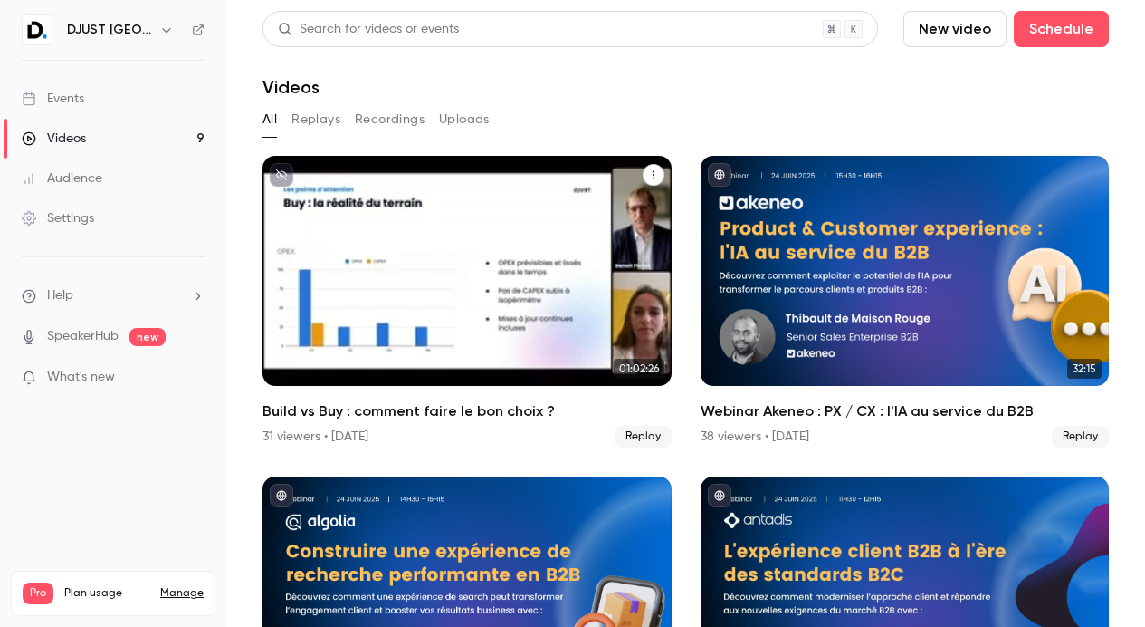
click at [390, 292] on div "Build vs Buy : comment faire le bon choix ?" at bounding box center [467, 271] width 409 height 230
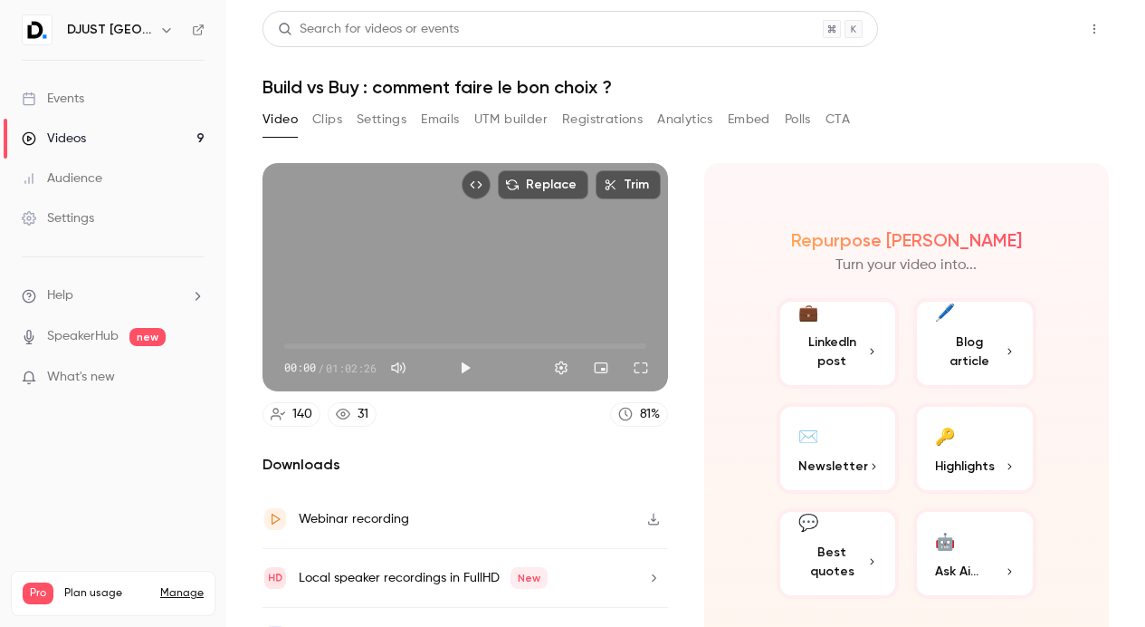
click at [1043, 28] on button "Share" at bounding box center [1030, 29] width 72 height 36
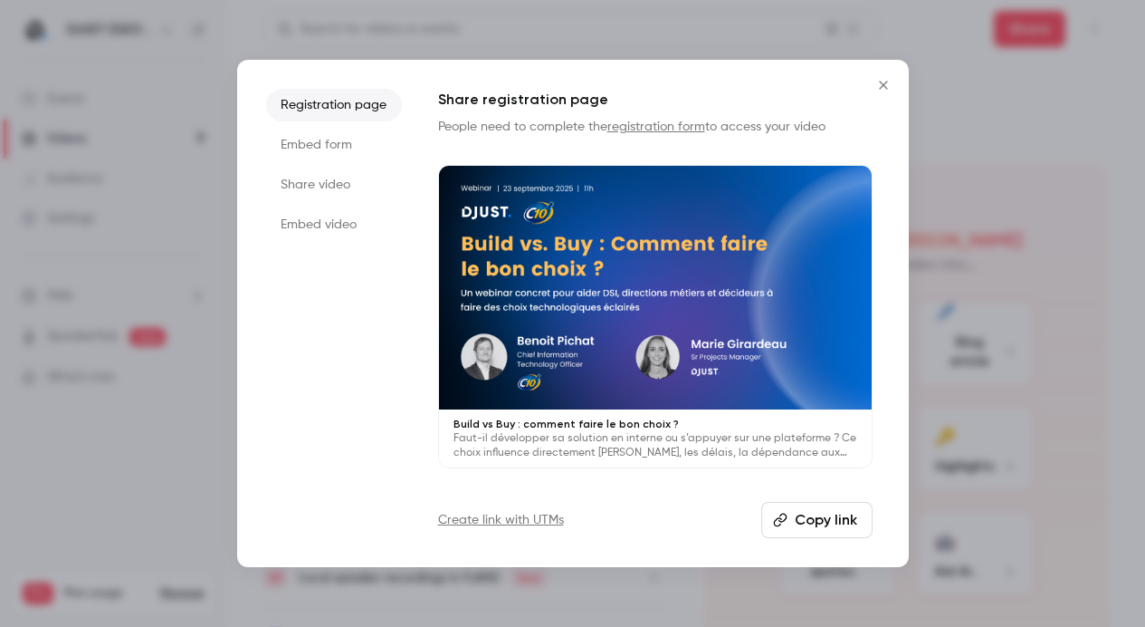
click at [822, 520] on button "Copy link" at bounding box center [817, 520] width 111 height 36
click at [794, 526] on button "Copy link" at bounding box center [817, 520] width 111 height 36
